Goal: Task Accomplishment & Management: Manage account settings

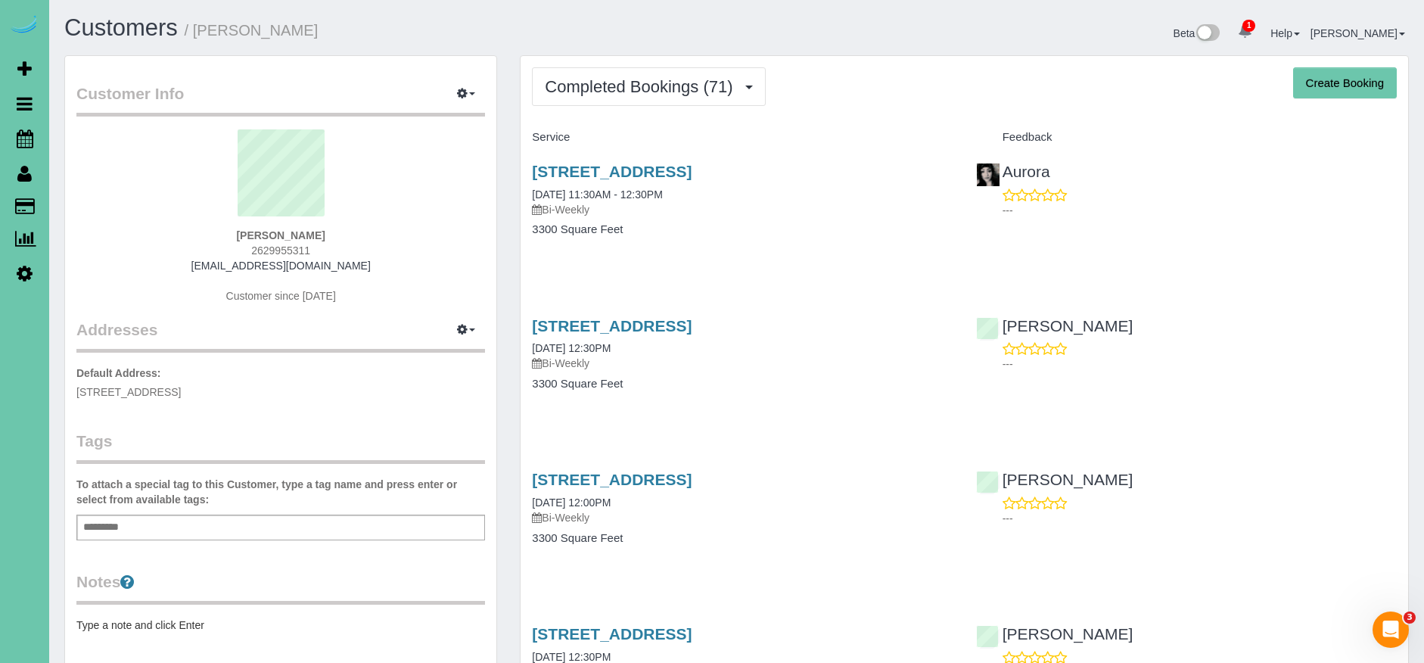
drag, startPoint x: 355, startPoint y: 261, endPoint x: 207, endPoint y: 274, distance: 148.1
click at [204, 269] on div "Sonja Golembiewski 2629955311 sonjaswe@sbcglobal.net Customer since 2017" at bounding box center [280, 223] width 409 height 189
copy link "sonjaswe@sbcglobal.net"
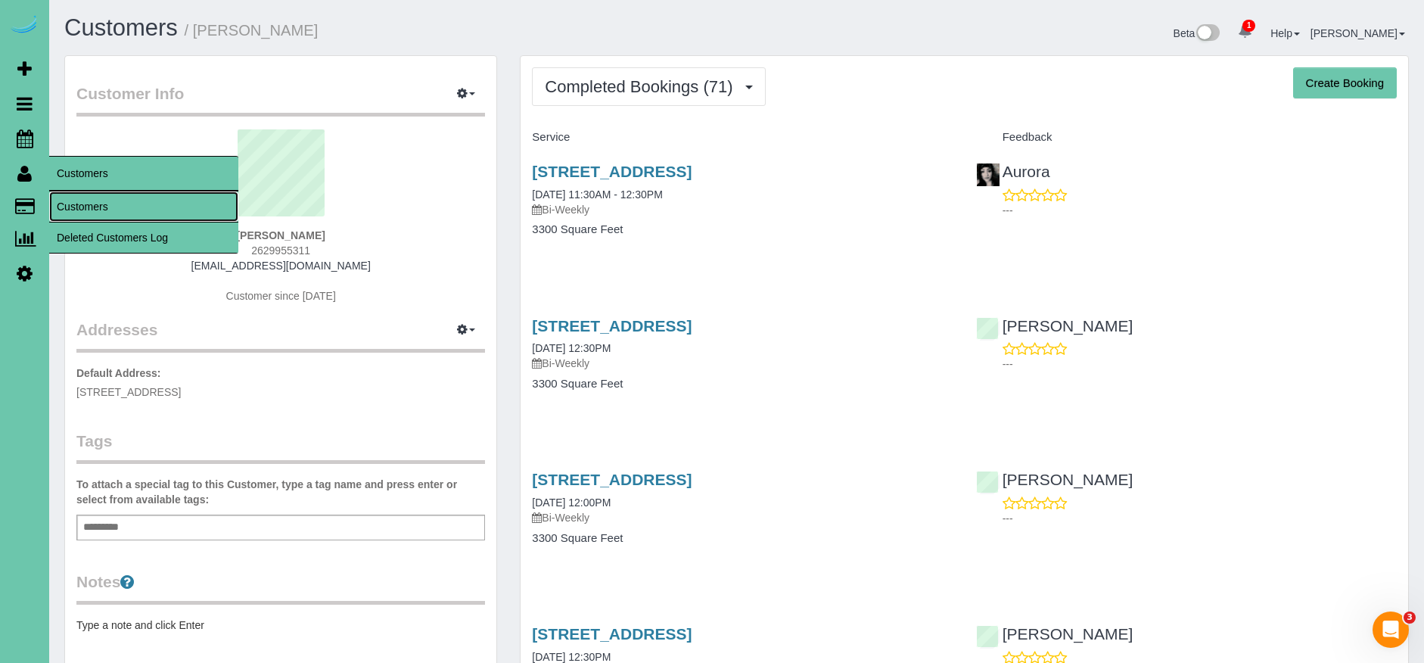
drag, startPoint x: 111, startPoint y: 213, endPoint x: 120, endPoint y: 206, distance: 11.4
click at [111, 213] on link "Customers" at bounding box center [143, 206] width 189 height 30
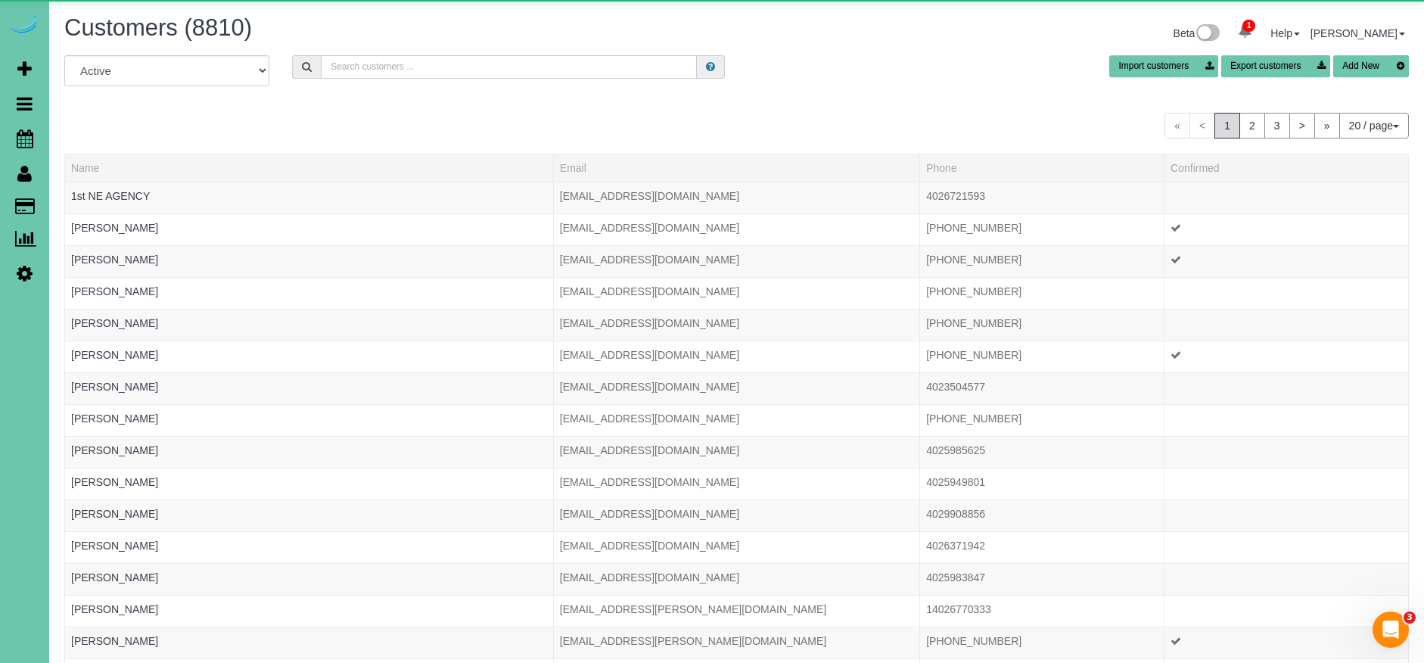
click at [346, 67] on input "text" at bounding box center [509, 66] width 376 height 23
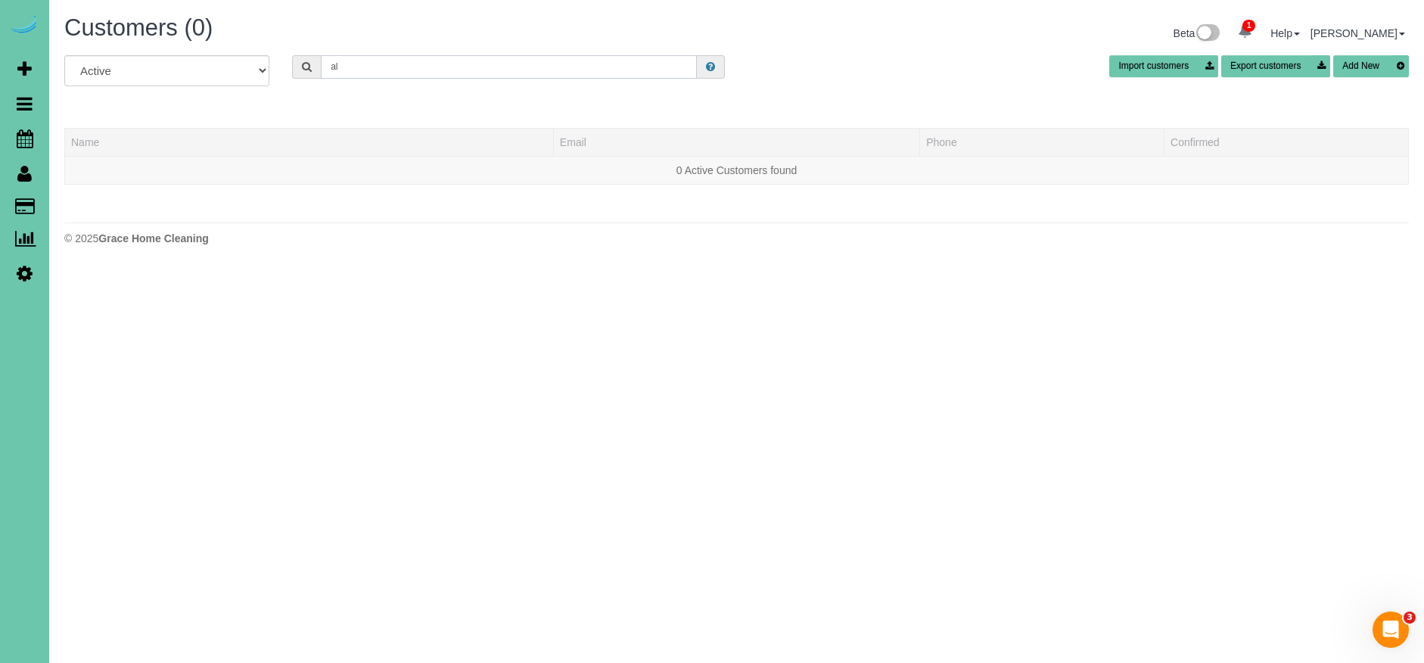
type input "a"
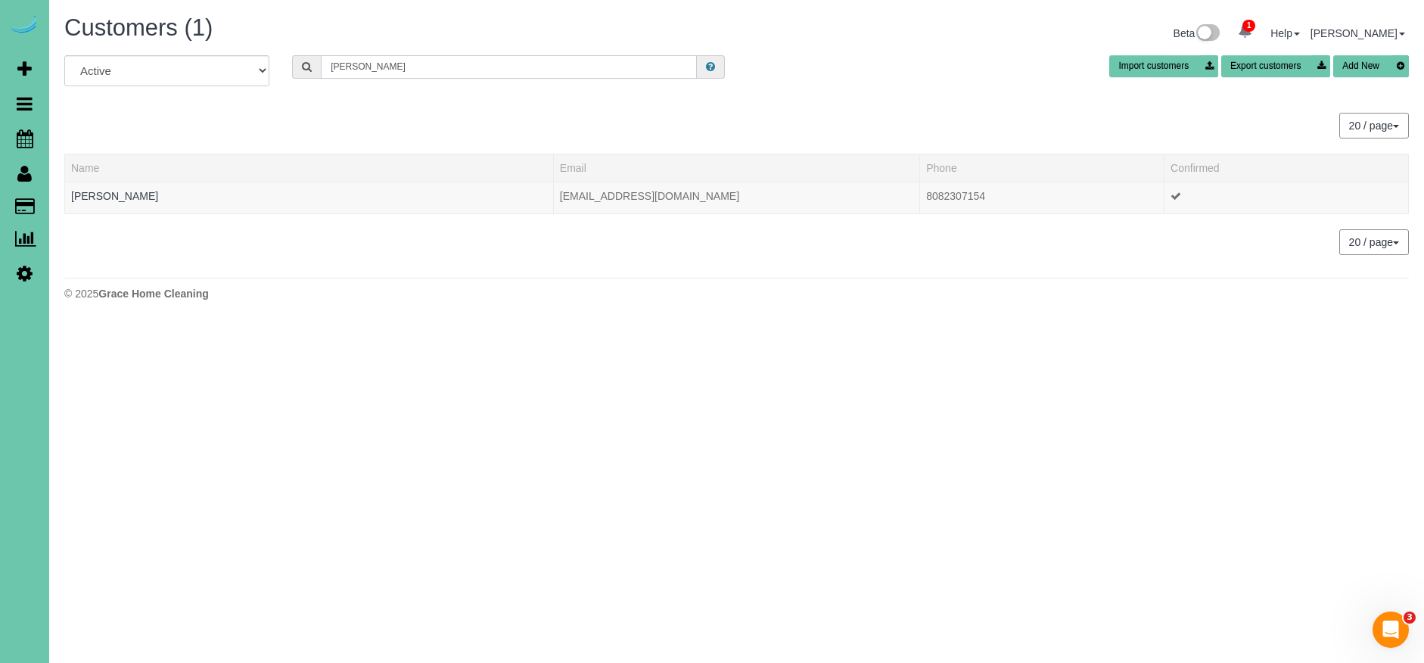
drag, startPoint x: 383, startPoint y: 64, endPoint x: 325, endPoint y: 63, distance: 58.3
click at [324, 64] on input "corwin" at bounding box center [509, 66] width 376 height 23
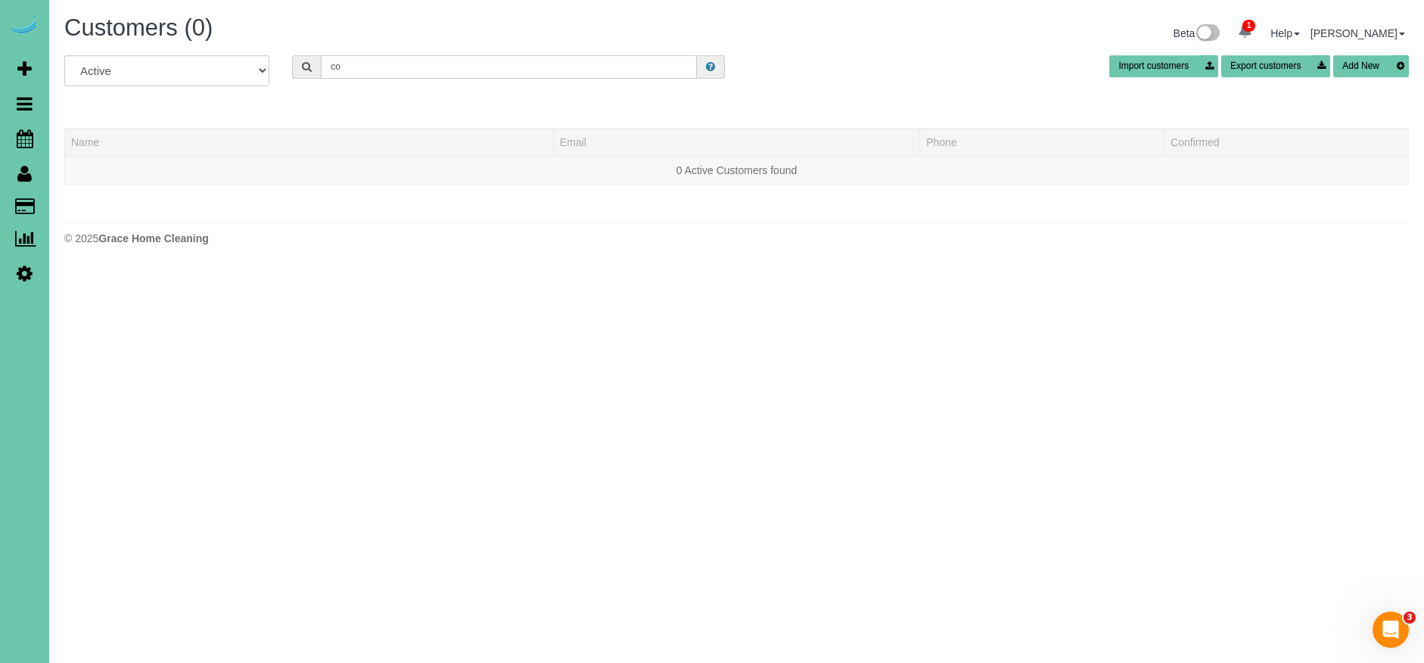
type input "c"
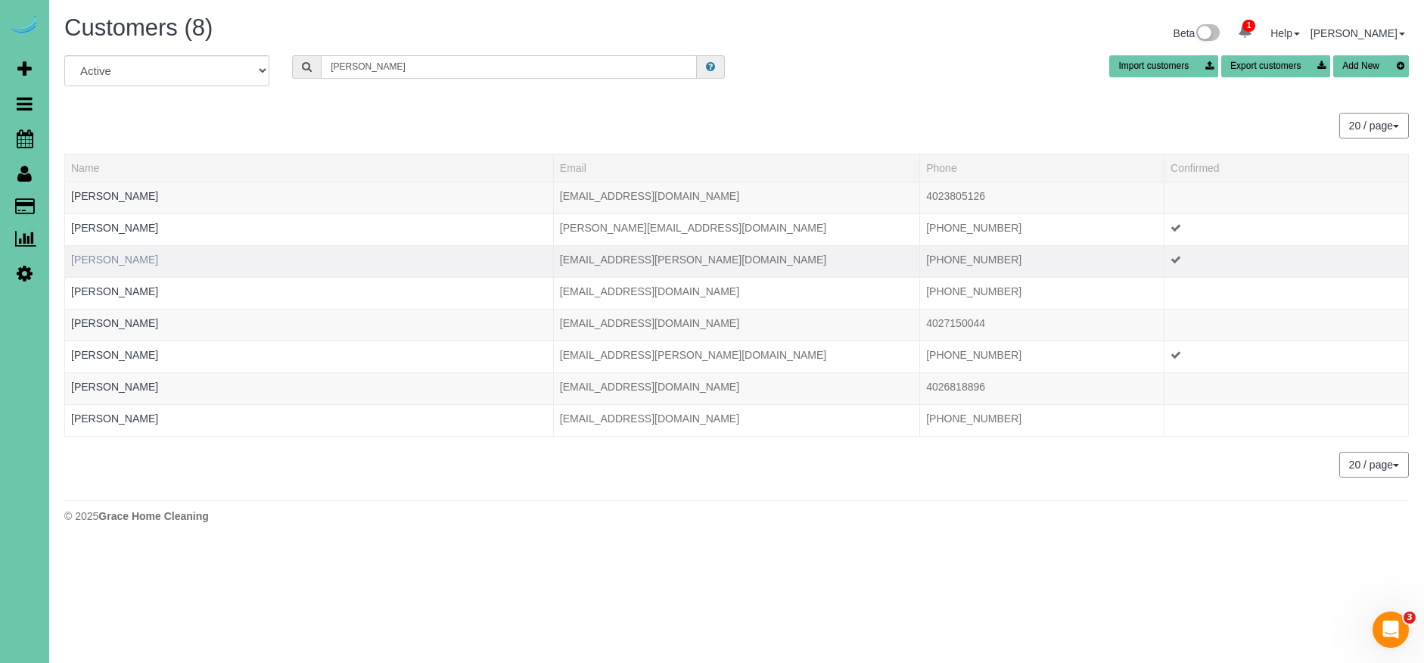
type input "alison"
click at [122, 259] on link "Alison Cowan" at bounding box center [114, 260] width 87 height 12
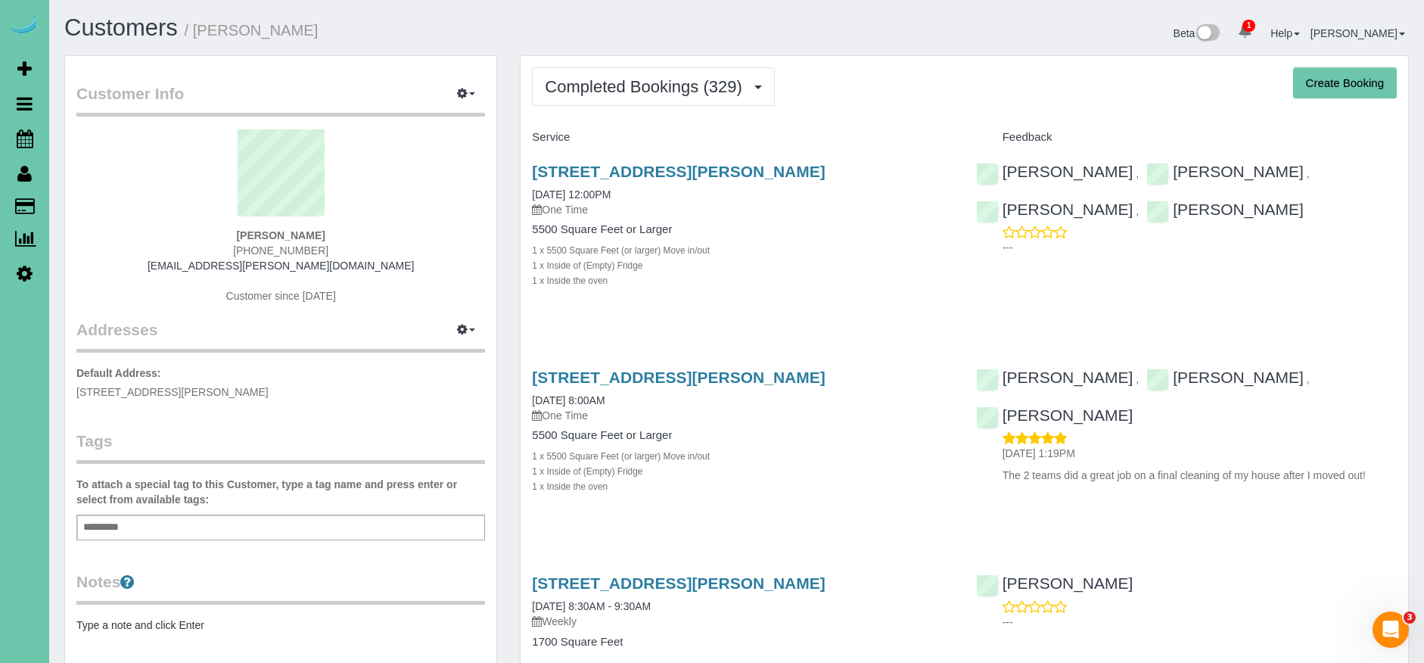
scroll to position [1, 0]
